Goal: Task Accomplishment & Management: Use online tool/utility

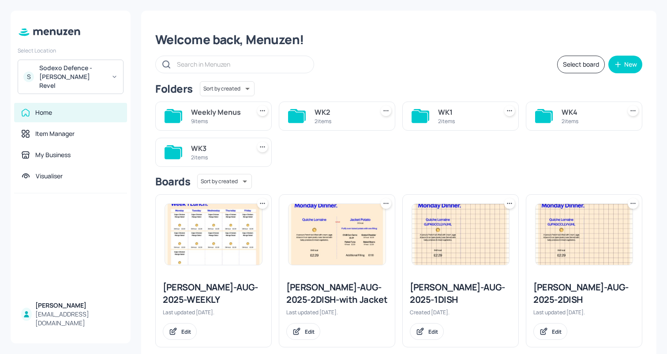
scroll to position [15, 0]
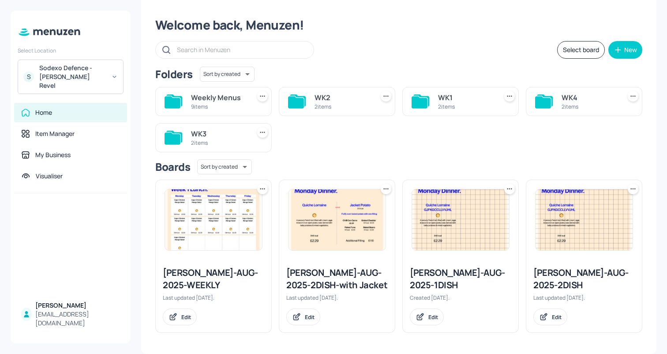
click at [246, 47] on input "text" at bounding box center [241, 49] width 128 height 13
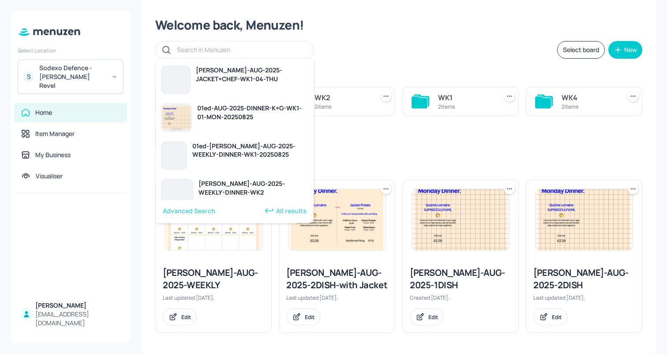
paste input "Menu Board - [PERSON_NAME]-AUG-2025-LUNFISH-WK2-05-FRI"
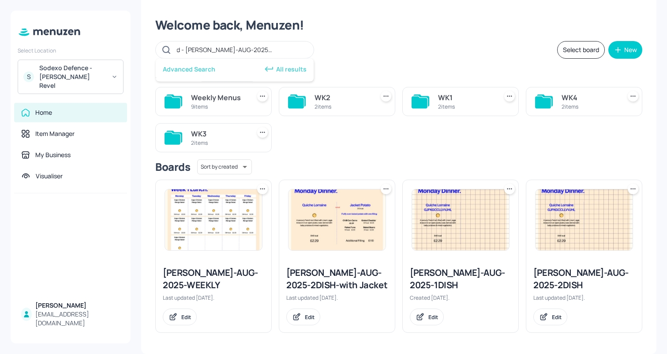
click at [227, 65] on div "Advanced Search All results" at bounding box center [235, 70] width 158 height 23
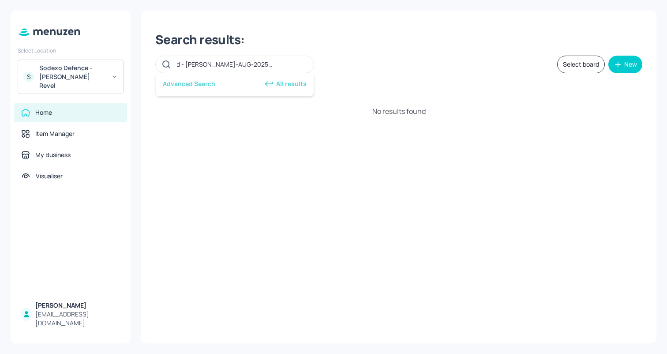
scroll to position [0, 0]
click at [280, 82] on div "All results" at bounding box center [285, 83] width 43 height 11
click at [256, 65] on input "Menu Board - [PERSON_NAME]-AUG-2025-LUNFISH-WK2-05-FRI" at bounding box center [241, 64] width 128 height 13
drag, startPoint x: 183, startPoint y: 64, endPoint x: 125, endPoint y: 64, distance: 58.2
click at [125, 64] on div "Select Location S Sodexo Defence - [PERSON_NAME] Revel Home Item Manager My Bus…" at bounding box center [333, 177] width 667 height 354
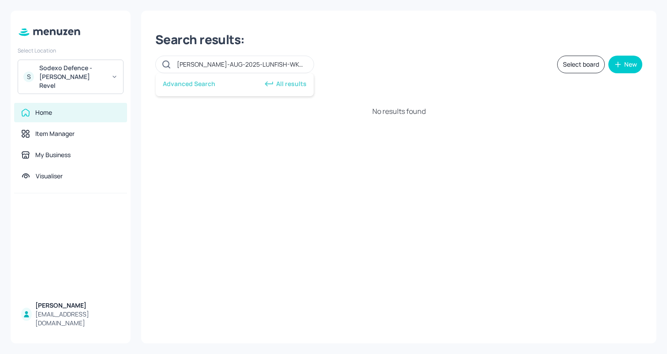
type input "[PERSON_NAME]-AUG-2025-LUNFISH-WK2-05-FRI"
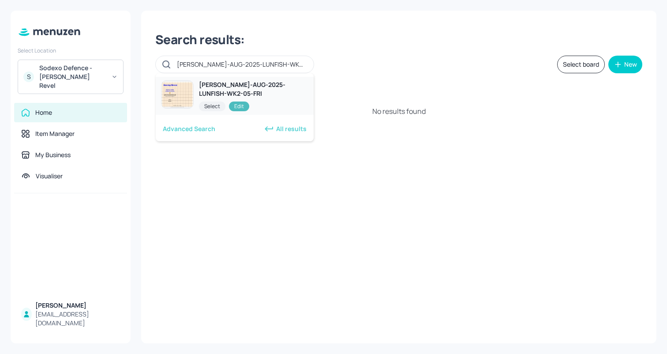
click at [218, 92] on div "[PERSON_NAME]-AUG-2025-LUNFISH-WK2-05-FRI" at bounding box center [253, 89] width 109 height 18
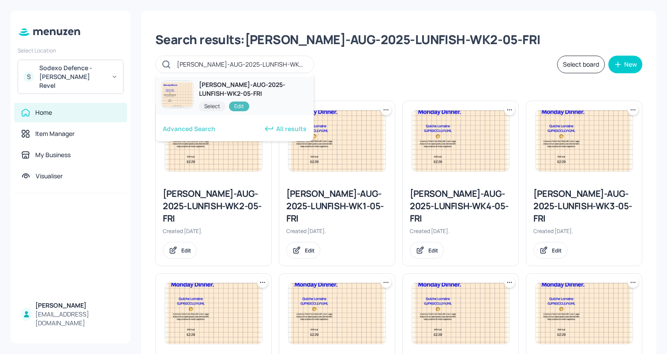
click at [241, 107] on div "Edit" at bounding box center [239, 106] width 20 height 10
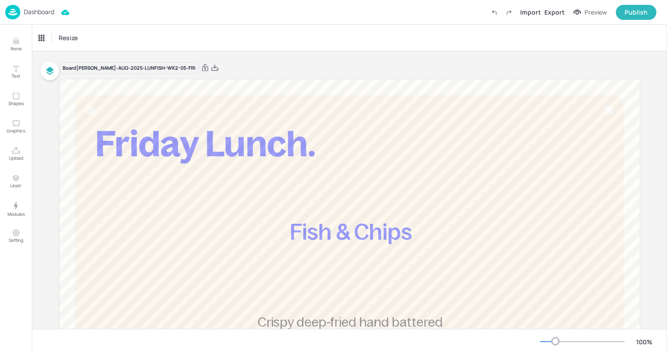
click at [47, 14] on p "Dashboard" at bounding box center [39, 12] width 30 height 6
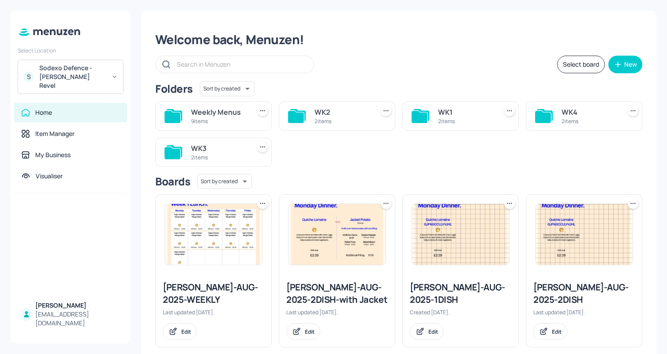
click at [218, 114] on div "Weekly Menus" at bounding box center [219, 112] width 56 height 11
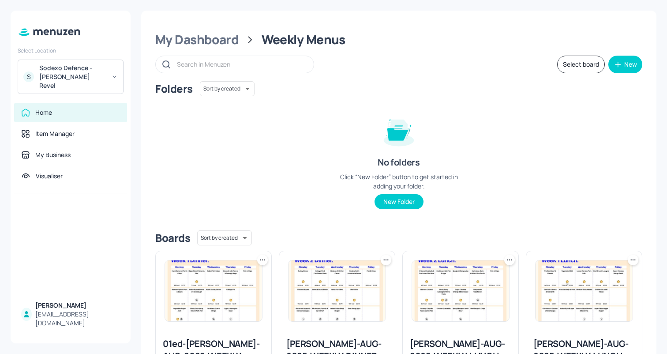
click at [222, 38] on div "My Dashboard" at bounding box center [196, 40] width 83 height 16
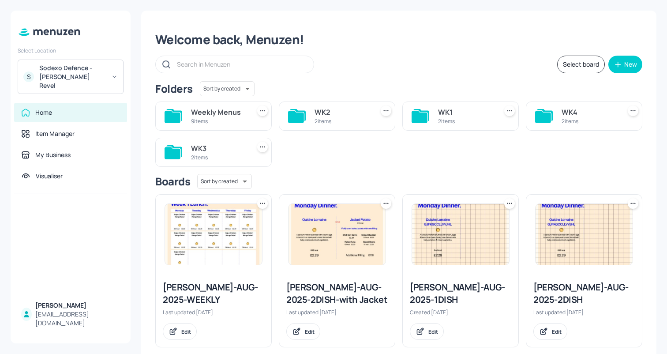
scroll to position [15, 0]
